Goal: Information Seeking & Learning: Learn about a topic

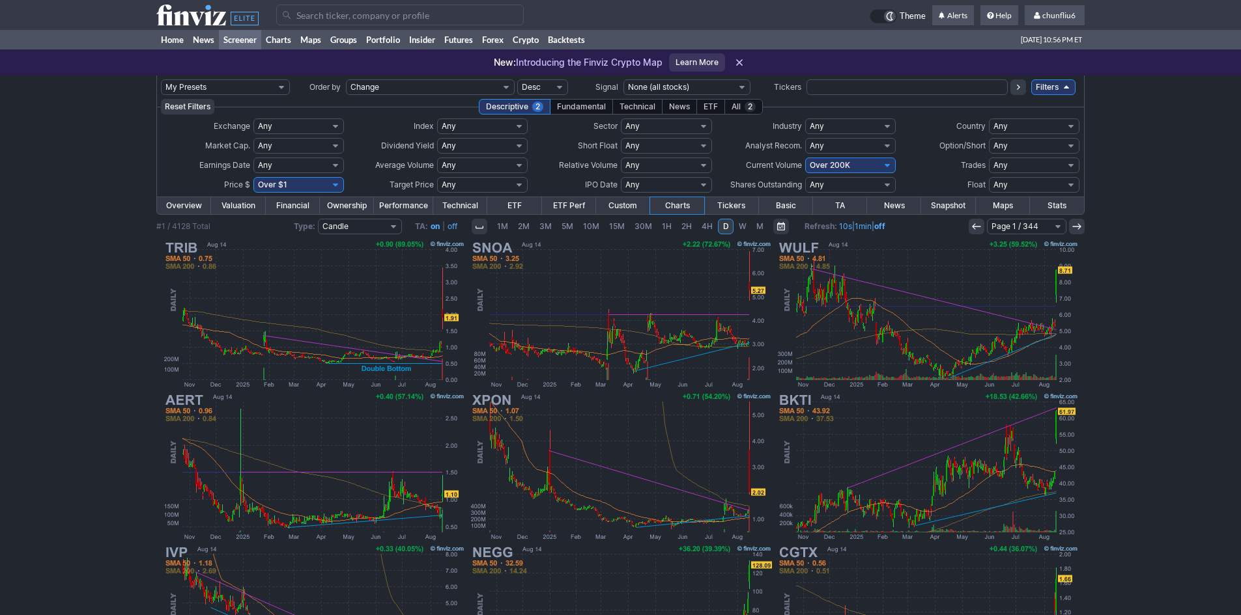
click at [828, 163] on select "Any Under 50K Under 100K Under 500K Under 750K Under 1M Over 0 Over 50K Over 10…" at bounding box center [850, 166] width 91 height 16
select select "o750"
click at [805, 158] on select "Any Under 50K Under 100K Under 500K Under 750K Under 1M Over 0 Over 50K Over 10…" at bounding box center [850, 166] width 91 height 16
click at [617, 287] on img at bounding box center [620, 314] width 305 height 152
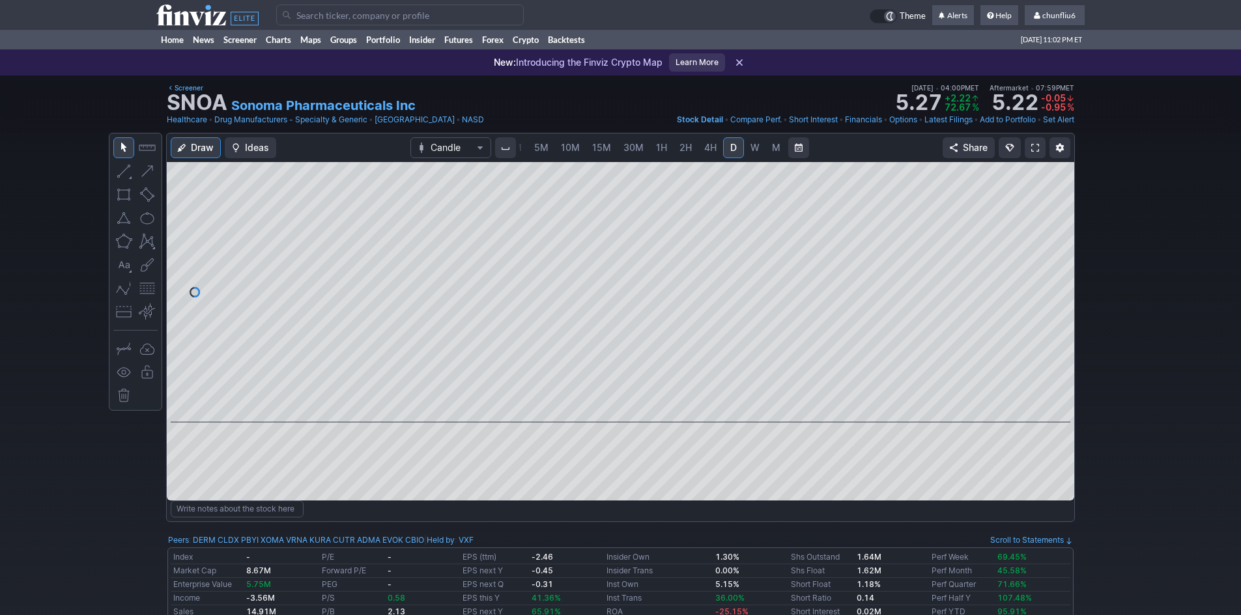
click at [1030, 147] on link at bounding box center [1034, 147] width 21 height 21
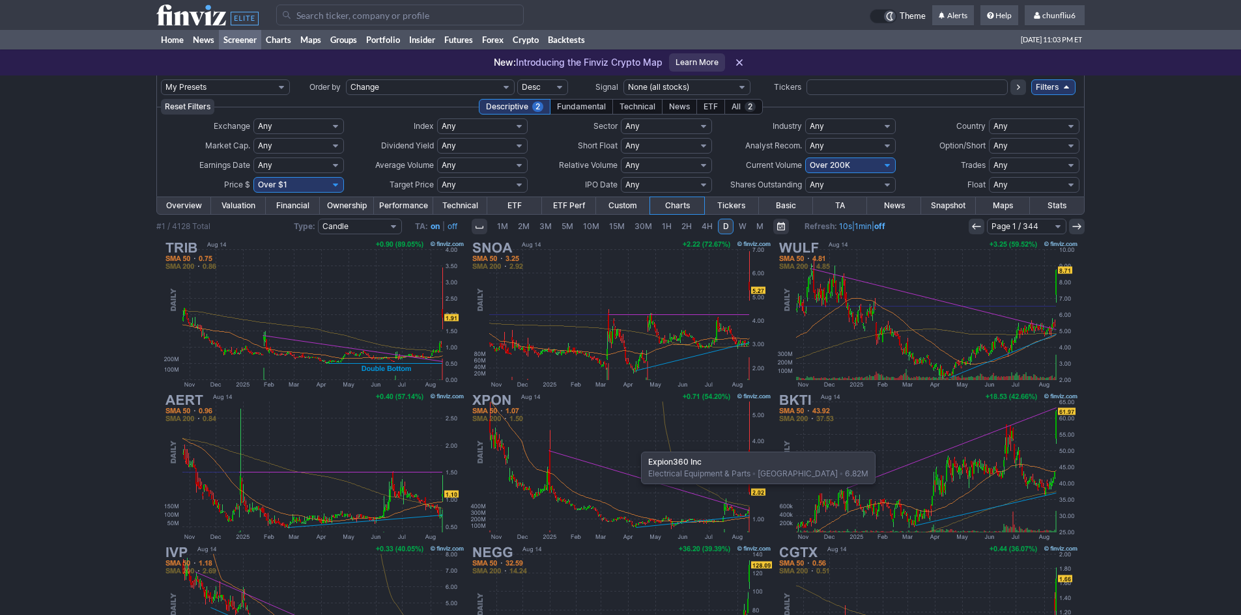
click at [634, 445] on img at bounding box center [620, 467] width 305 height 152
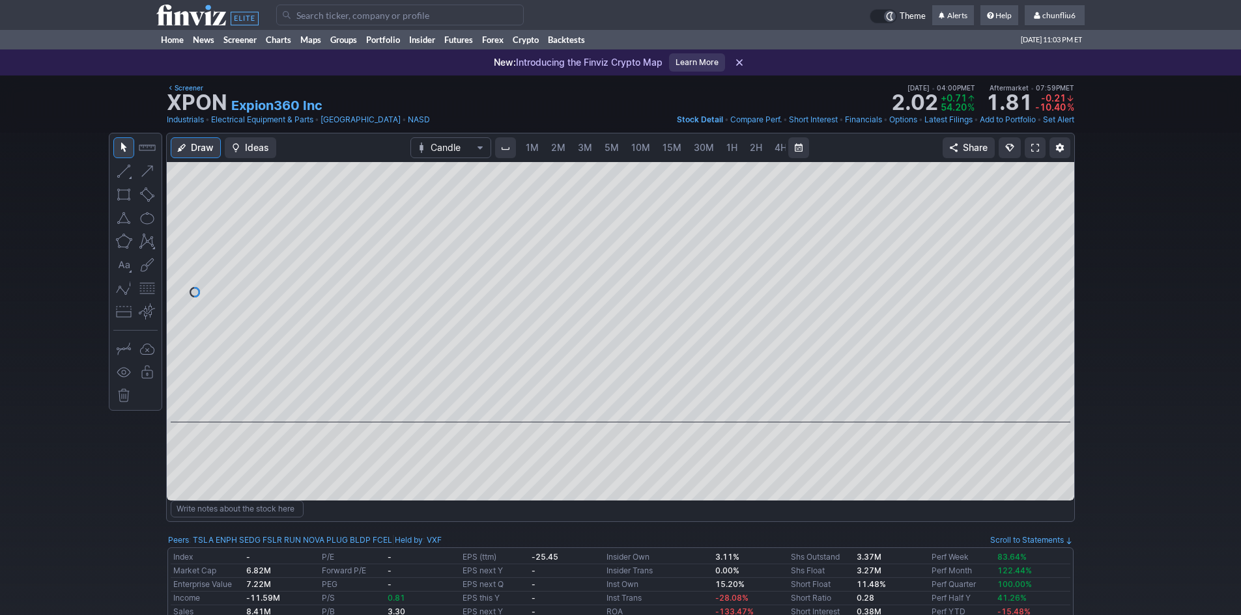
scroll to position [0, 70]
click at [1035, 143] on span at bounding box center [1035, 148] width 8 height 10
click at [1026, 141] on link at bounding box center [1034, 147] width 21 height 21
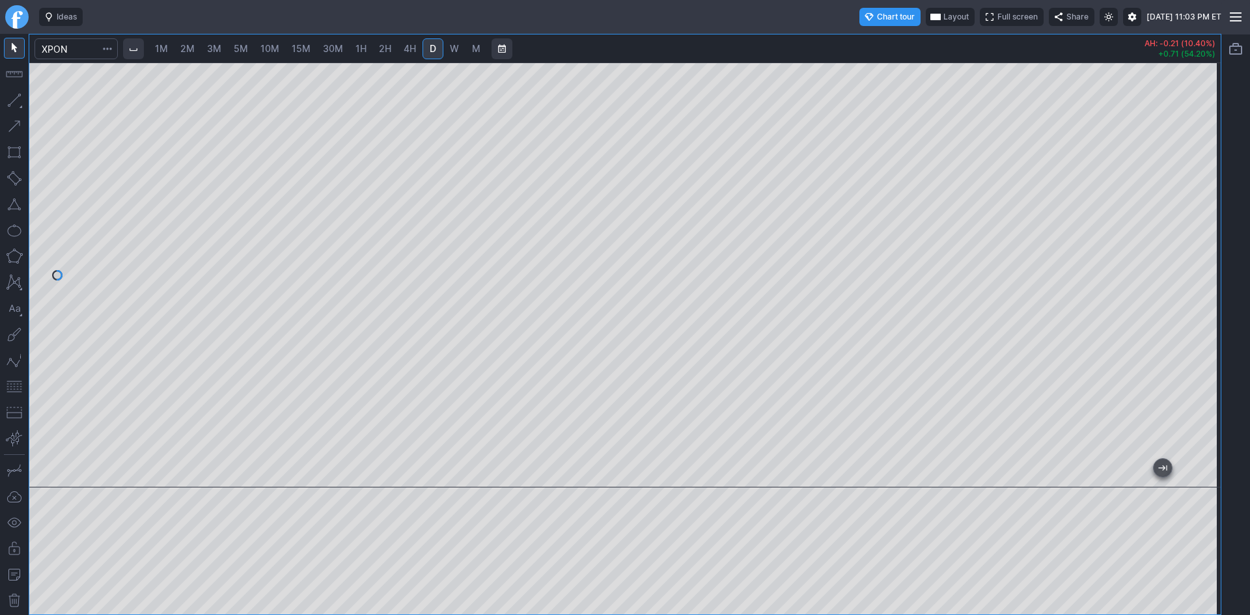
click at [1170, 148] on div at bounding box center [625, 275] width 1192 height 425
drag, startPoint x: 1203, startPoint y: 391, endPoint x: 1202, endPoint y: 324, distance: 66.5
click at [1202, 324] on div at bounding box center [1207, 272] width 27 height 393
click at [14, 390] on button "button" at bounding box center [14, 386] width 21 height 21
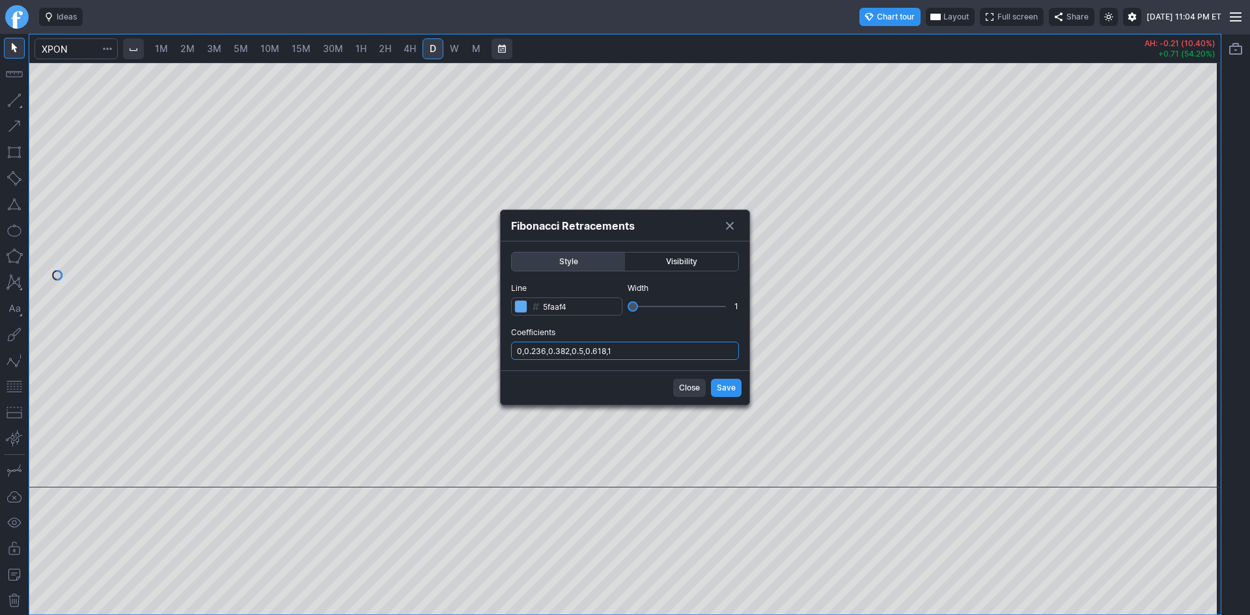
click at [673, 350] on input "0,0.236,0.382,0.5,0.618,1" at bounding box center [625, 351] width 228 height 18
type input "0,0.236,0.382,0.5,0.618,1,.786"
click at [728, 393] on span "Save" at bounding box center [726, 388] width 19 height 13
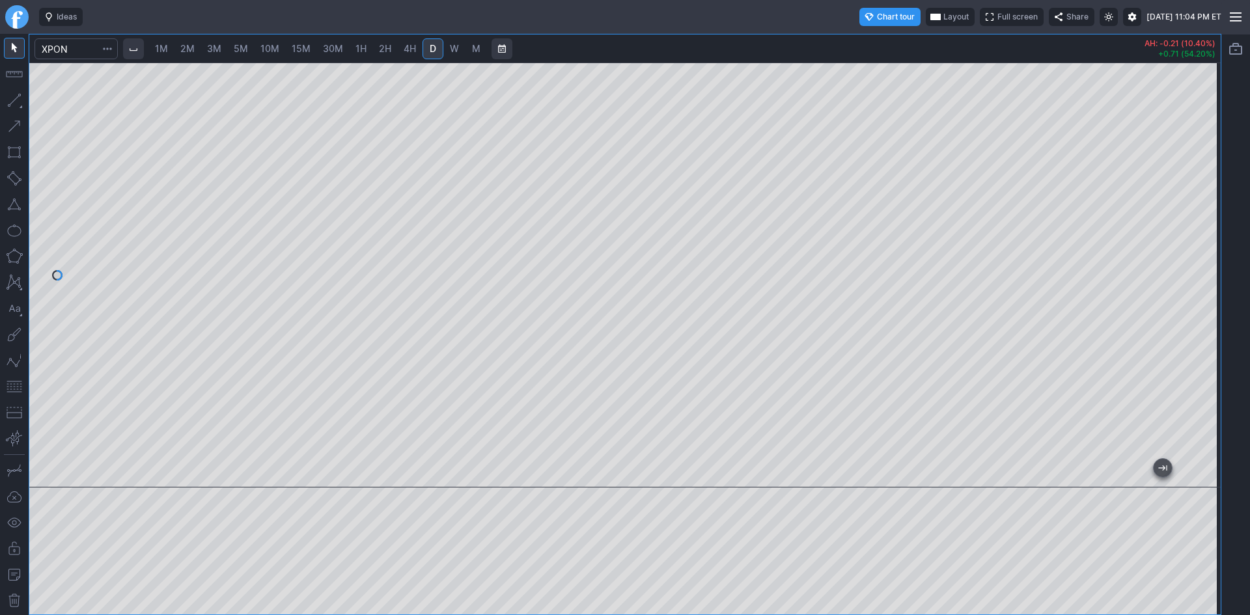
click at [1215, 170] on div at bounding box center [1207, 272] width 27 height 393
click at [944, 10] on span "Layout" at bounding box center [956, 16] width 25 height 13
click at [890, 41] on button "Layout" at bounding box center [893, 42] width 18 height 18
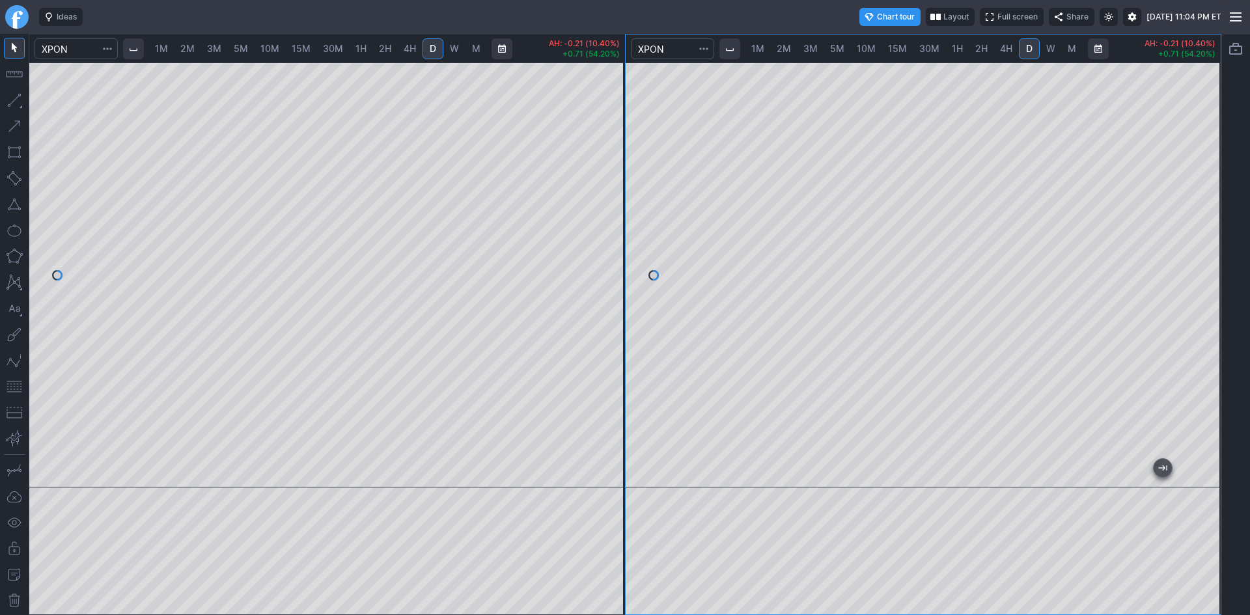
drag, startPoint x: 1209, startPoint y: 115, endPoint x: 1209, endPoint y: 133, distance: 18.2
click at [1209, 133] on div at bounding box center [1207, 272] width 27 height 393
click at [186, 44] on span "2M" at bounding box center [187, 48] width 14 height 11
click at [167, 49] on span "1M" at bounding box center [161, 48] width 13 height 11
click at [190, 46] on span "2M" at bounding box center [187, 48] width 14 height 11
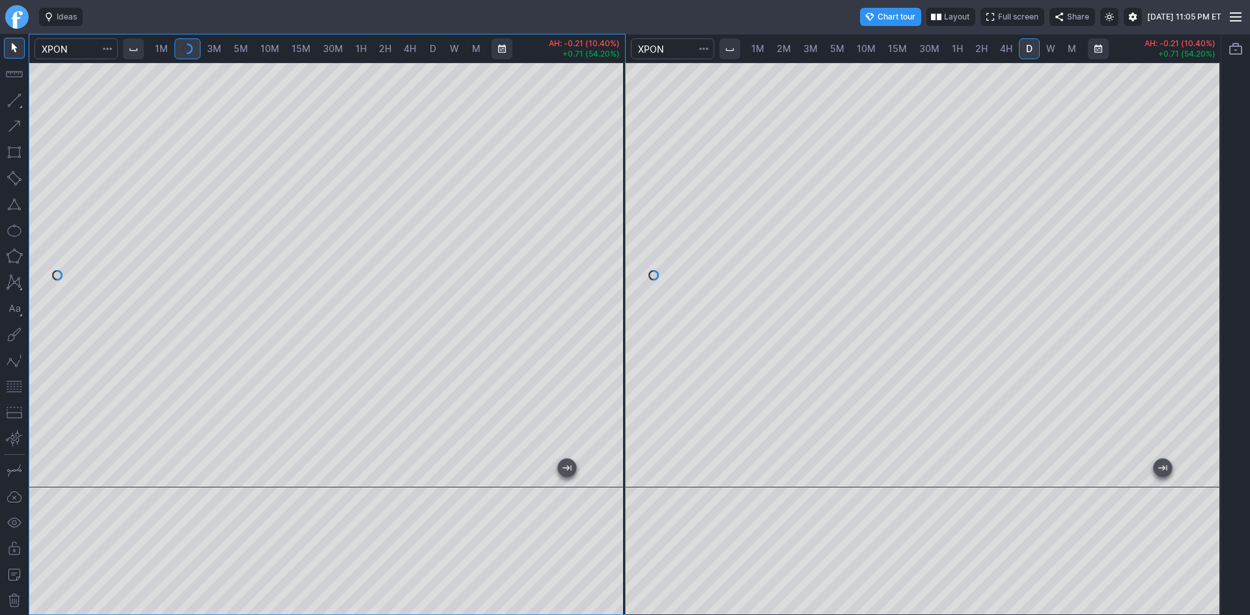
click at [216, 48] on span "3M" at bounding box center [214, 48] width 14 height 11
click at [184, 49] on span "2M" at bounding box center [187, 48] width 14 height 11
click at [607, 278] on div at bounding box center [327, 275] width 596 height 425
click at [215, 44] on span "3M" at bounding box center [214, 48] width 14 height 11
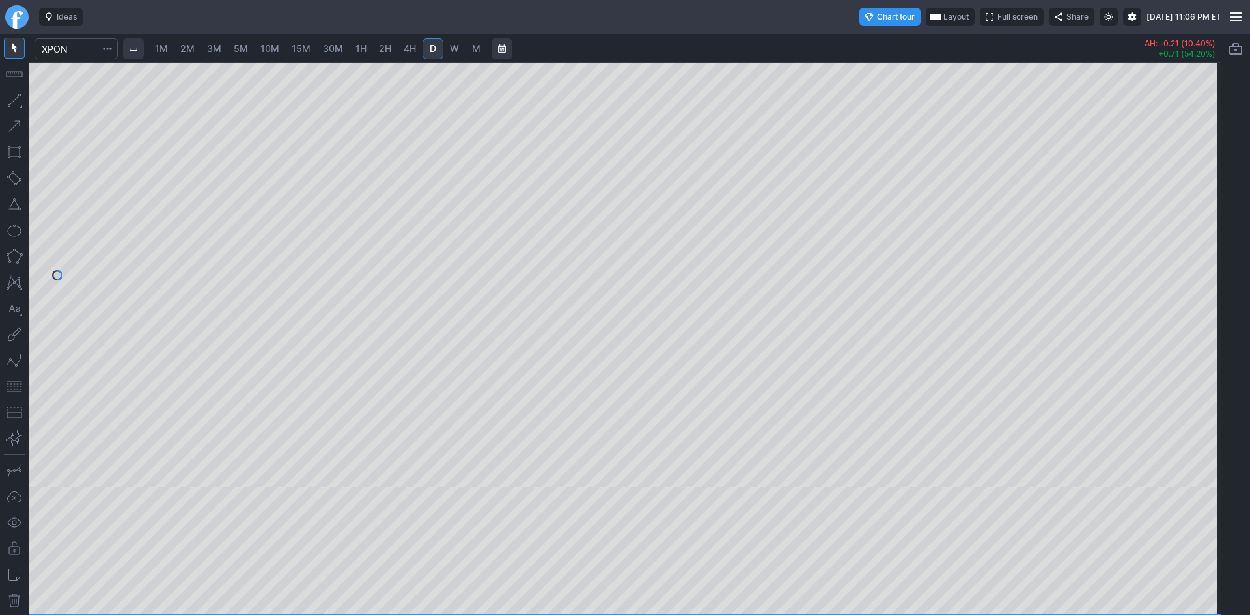
click at [186, 49] on span "2M" at bounding box center [187, 48] width 14 height 11
drag, startPoint x: 1215, startPoint y: 176, endPoint x: 1215, endPoint y: 189, distance: 12.4
click at [1215, 189] on div at bounding box center [1207, 272] width 27 height 393
drag, startPoint x: 1209, startPoint y: 231, endPoint x: 1213, endPoint y: 214, distance: 17.4
click at [1213, 214] on div at bounding box center [1207, 272] width 27 height 393
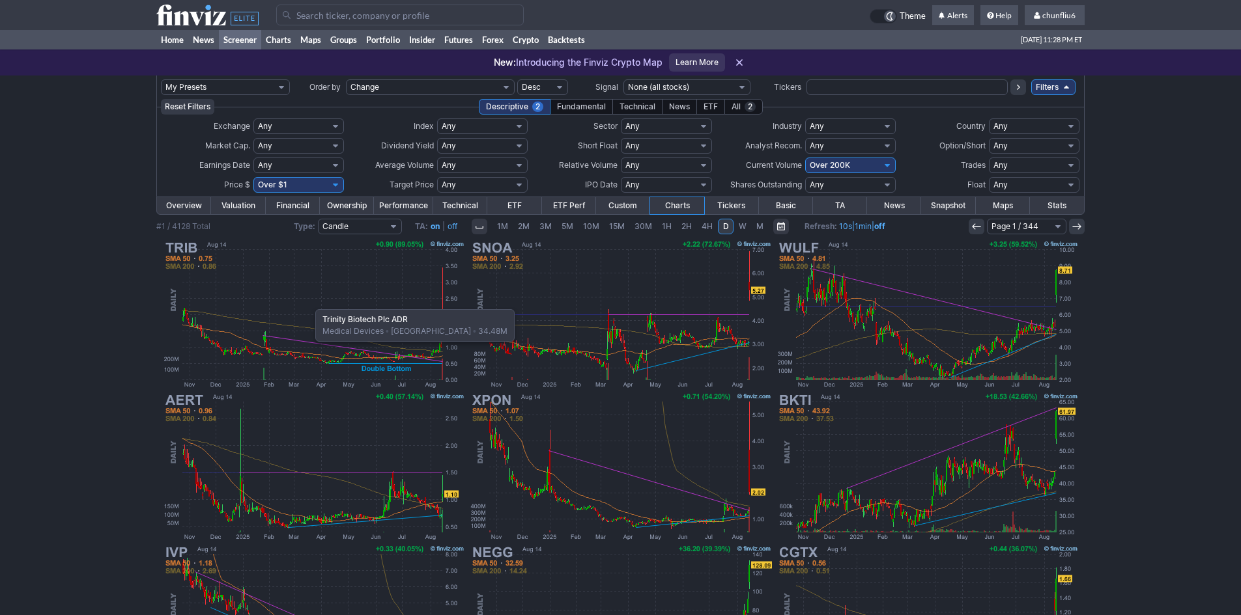
click at [309, 303] on img at bounding box center [314, 314] width 305 height 152
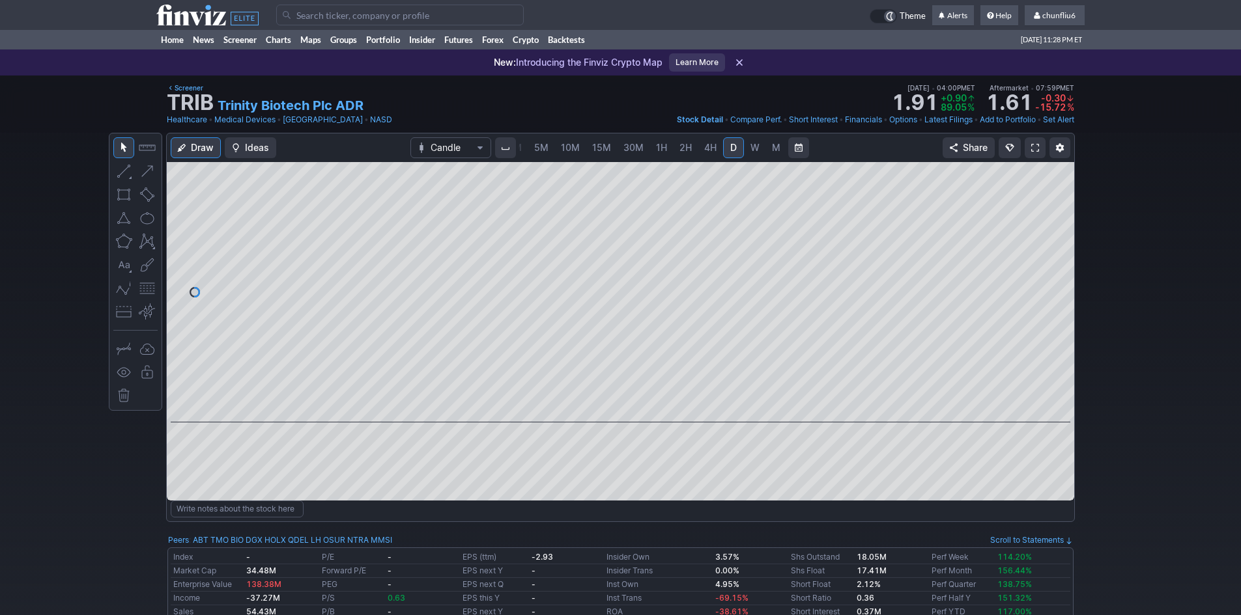
click at [1032, 145] on span at bounding box center [1035, 148] width 8 height 10
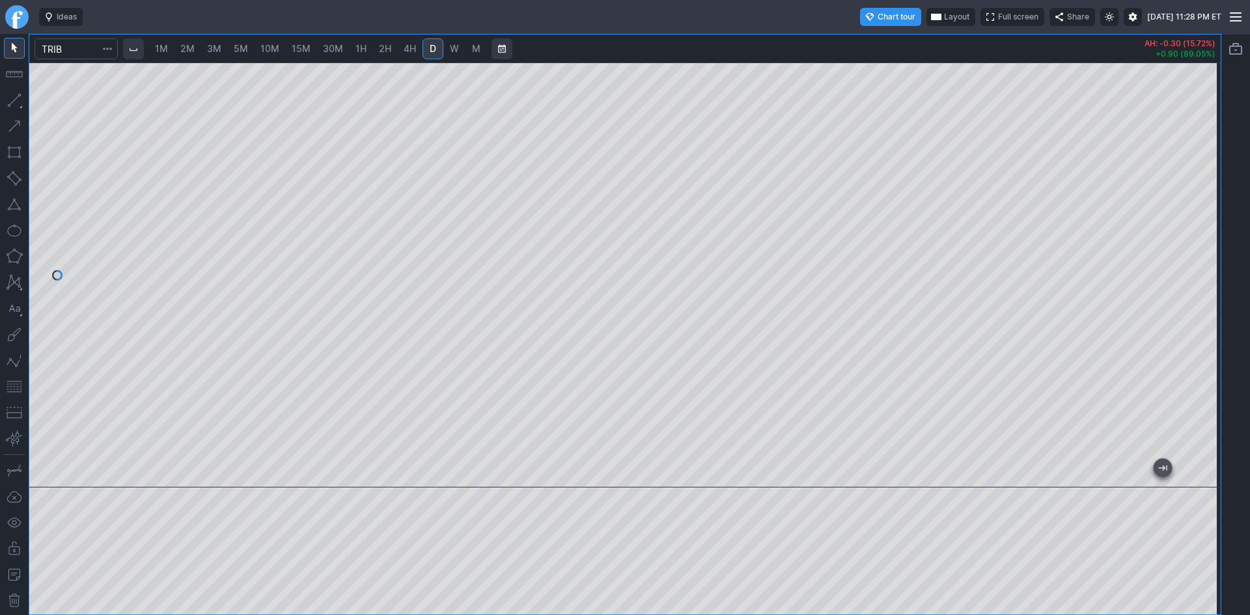
drag, startPoint x: 1209, startPoint y: 266, endPoint x: 1209, endPoint y: 208, distance: 58.0
click at [1209, 208] on div at bounding box center [1207, 272] width 27 height 393
